Goal: Navigation & Orientation: Go to known website

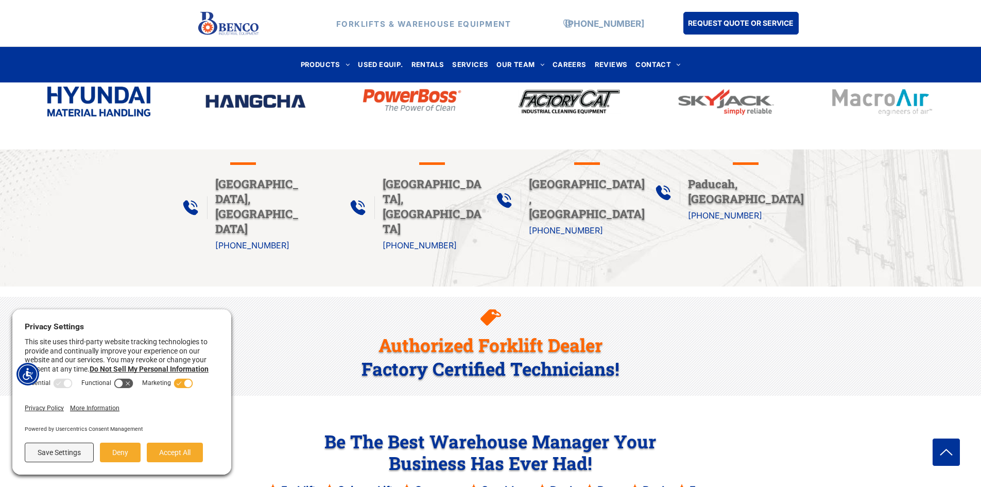
scroll to position [618, 0]
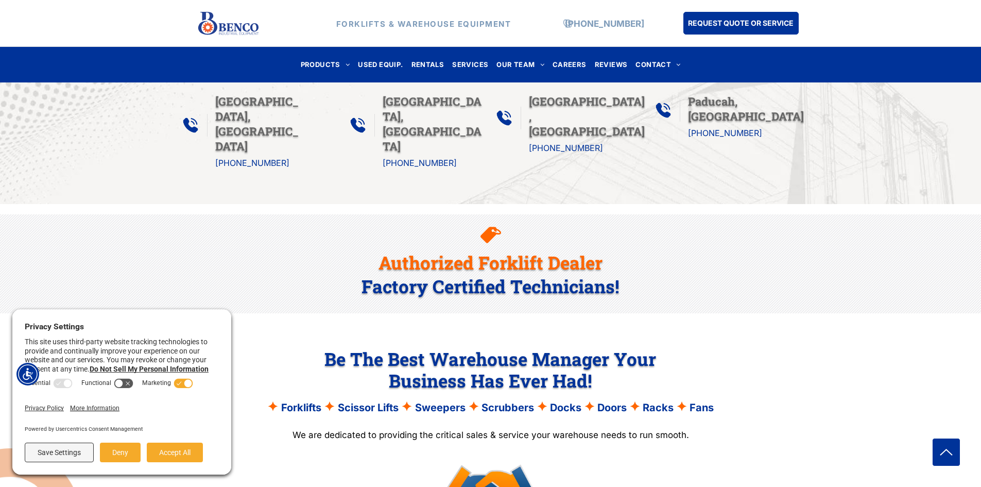
click at [168, 466] on div "Save Settings Deny Accept All" at bounding box center [122, 453] width 194 height 30
drag, startPoint x: 176, startPoint y: 442, endPoint x: 190, endPoint y: 439, distance: 14.1
click at [176, 442] on button "Accept All" at bounding box center [175, 452] width 56 height 20
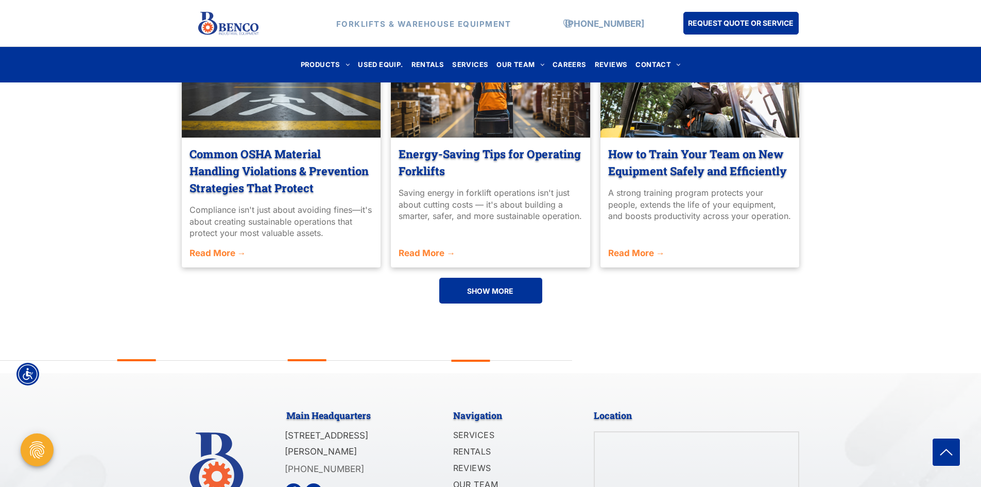
scroll to position [2454, 0]
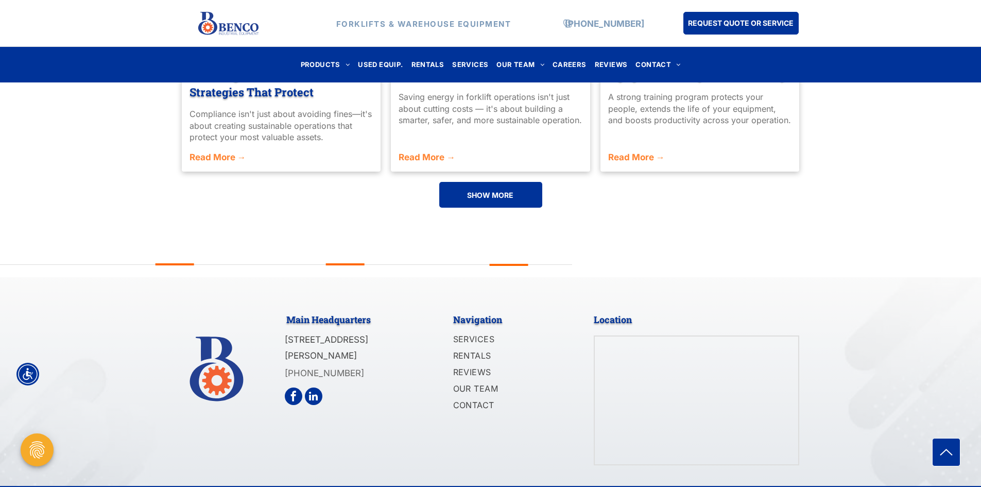
click at [313, 387] on span "linkedin" at bounding box center [314, 396] width 18 height 18
